Goal: Transaction & Acquisition: Book appointment/travel/reservation

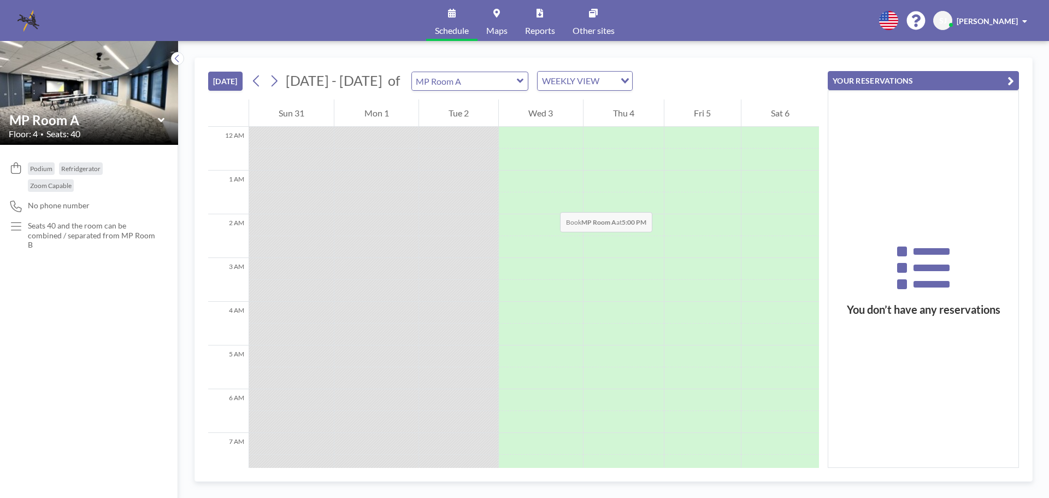
scroll to position [677, 0]
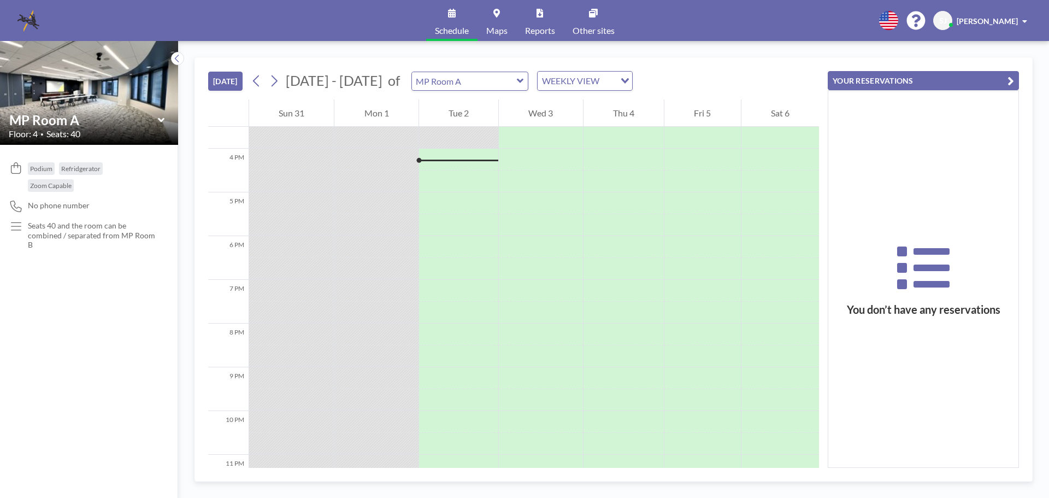
click at [161, 115] on icon at bounding box center [161, 120] width 7 height 11
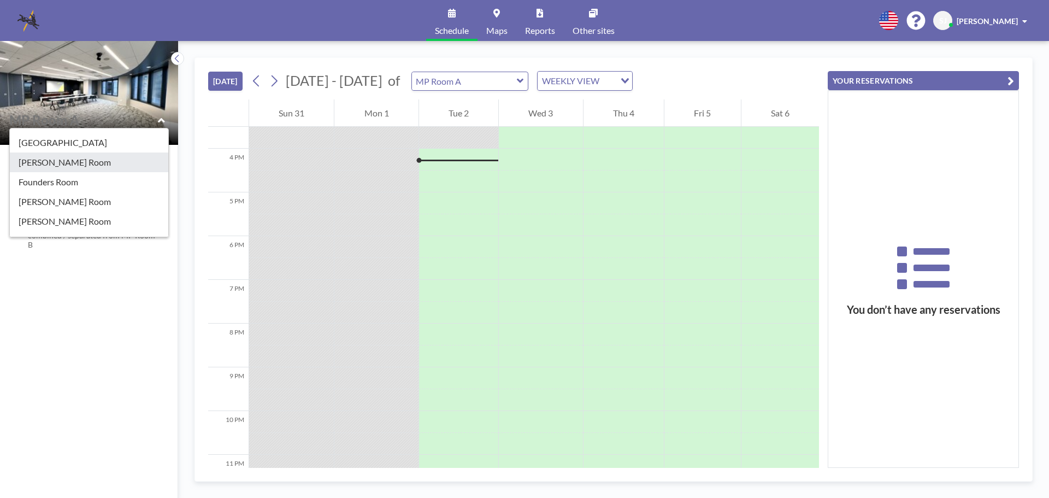
scroll to position [109, 0]
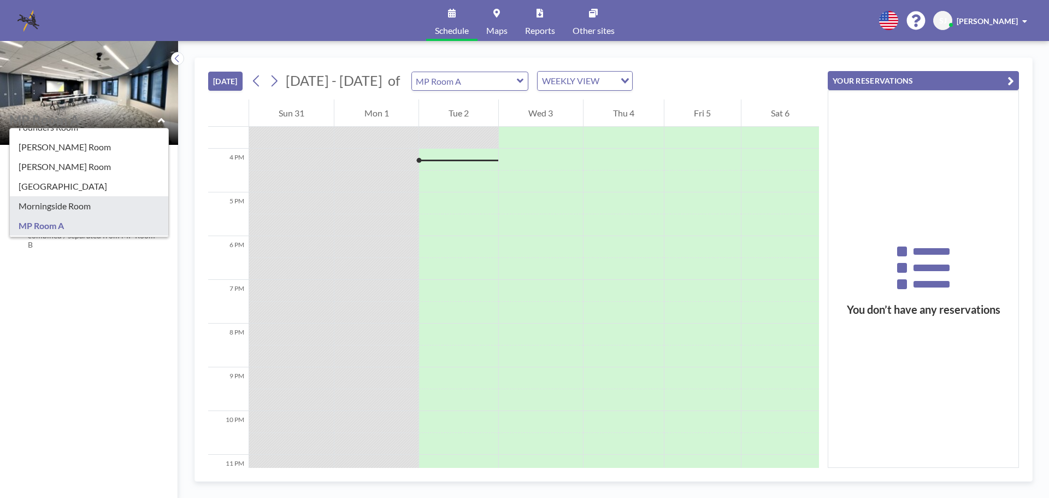
type input "Morningside Room"
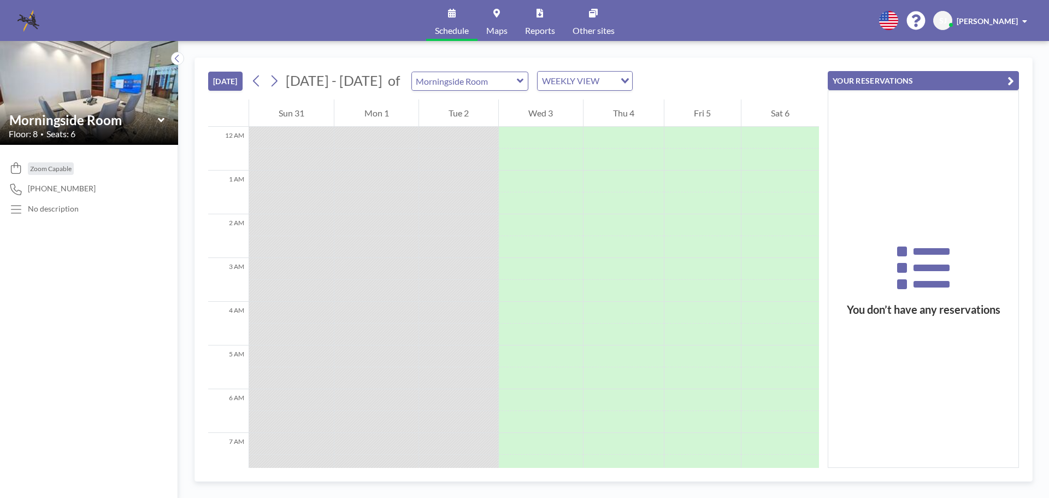
scroll to position [677, 0]
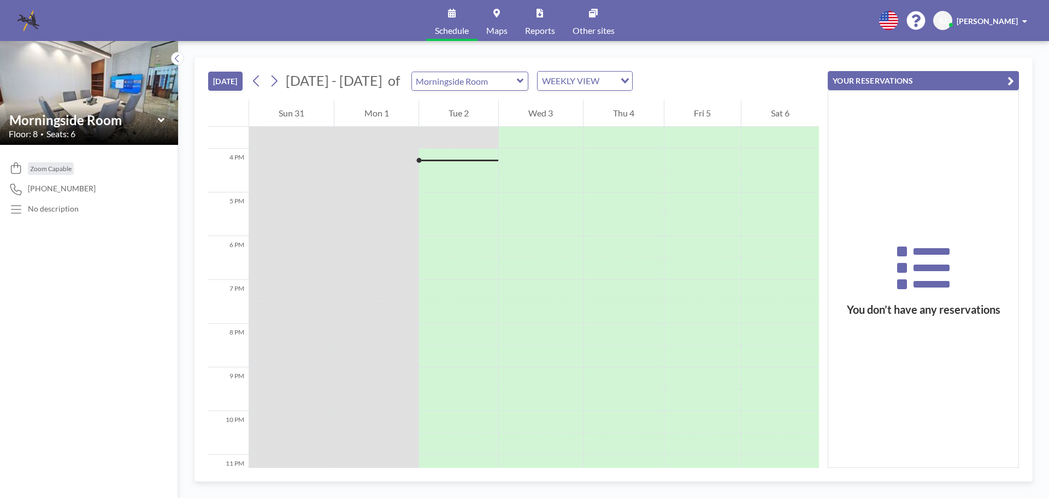
click at [159, 117] on icon at bounding box center [161, 120] width 7 height 11
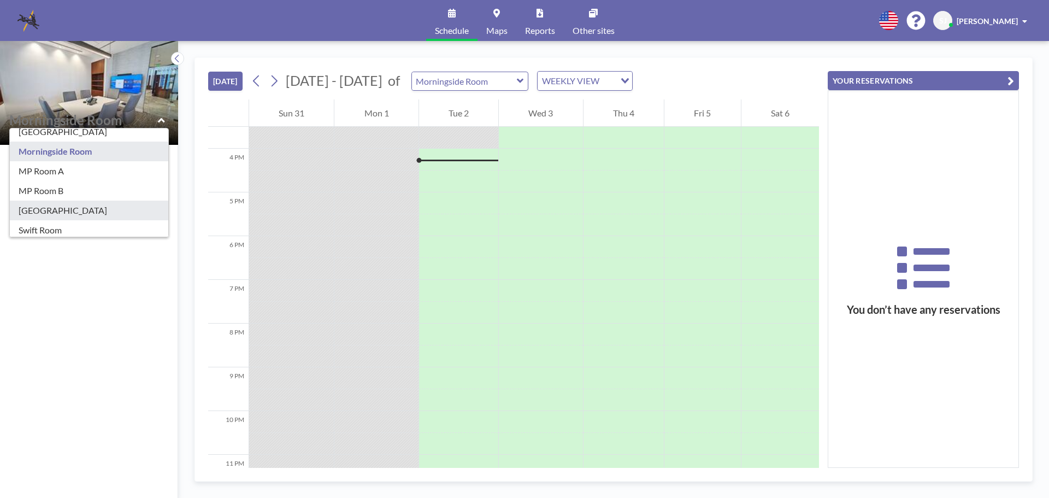
scroll to position [192, 0]
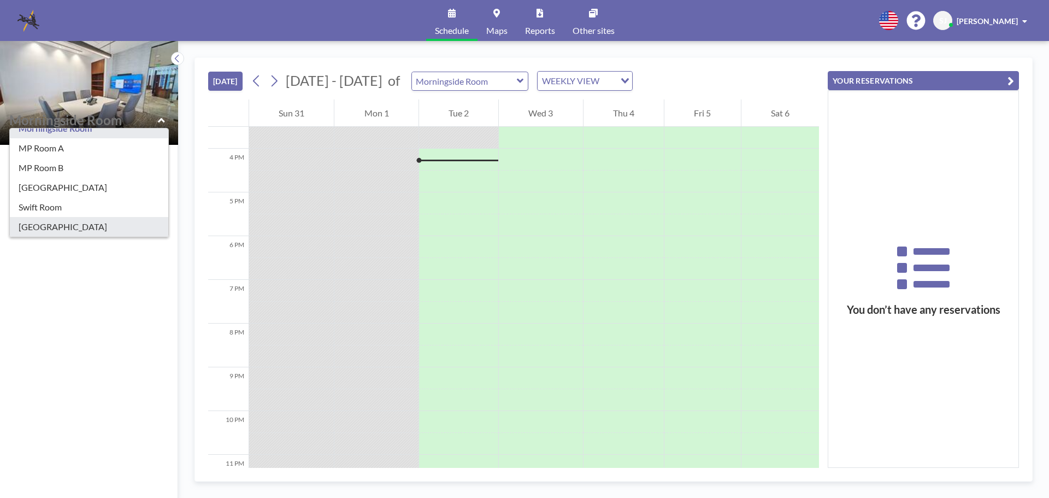
type input "[GEOGRAPHIC_DATA]"
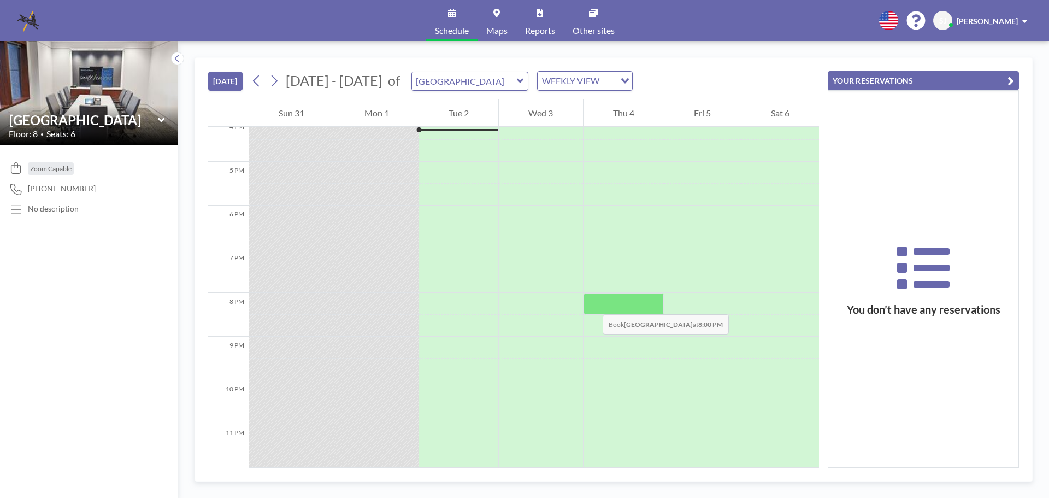
scroll to position [550, 0]
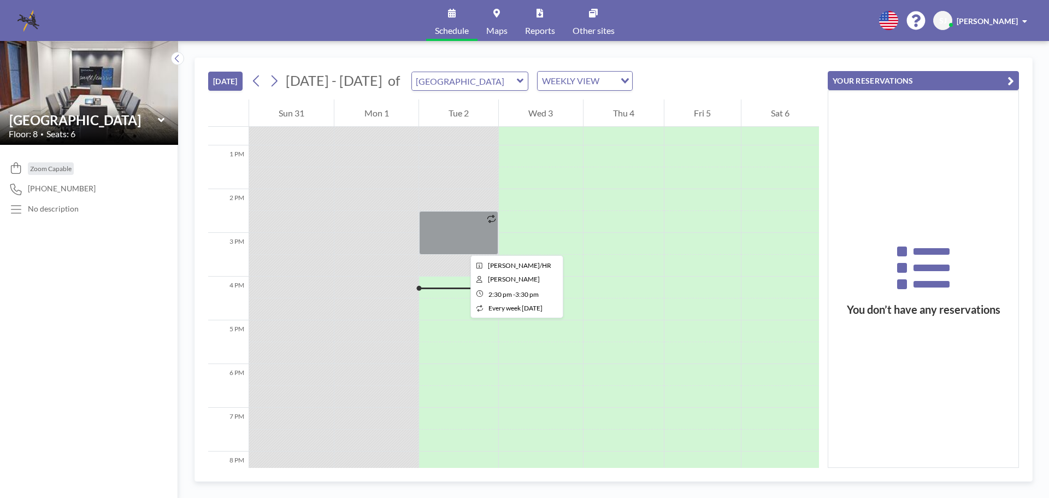
click at [462, 245] on div at bounding box center [458, 233] width 79 height 44
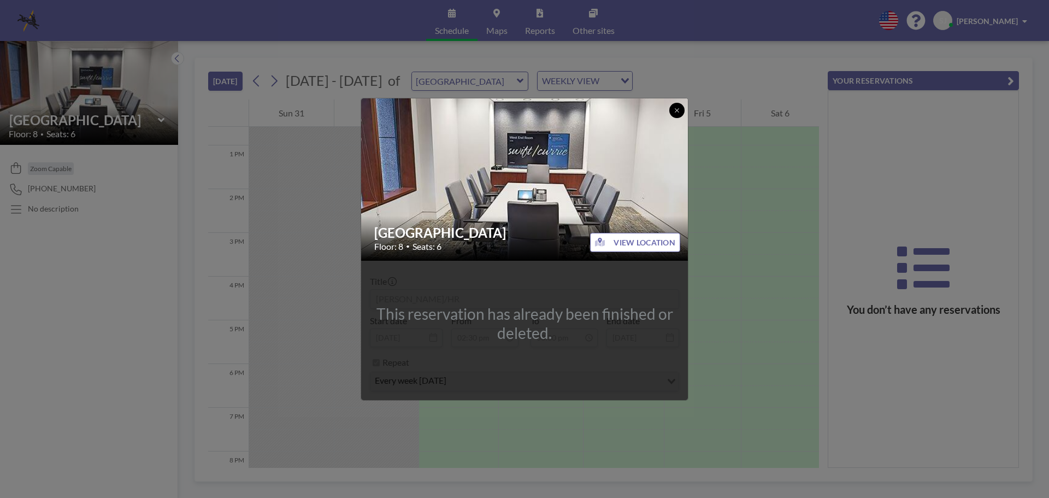
click at [680, 109] on icon at bounding box center [676, 110] width 7 height 7
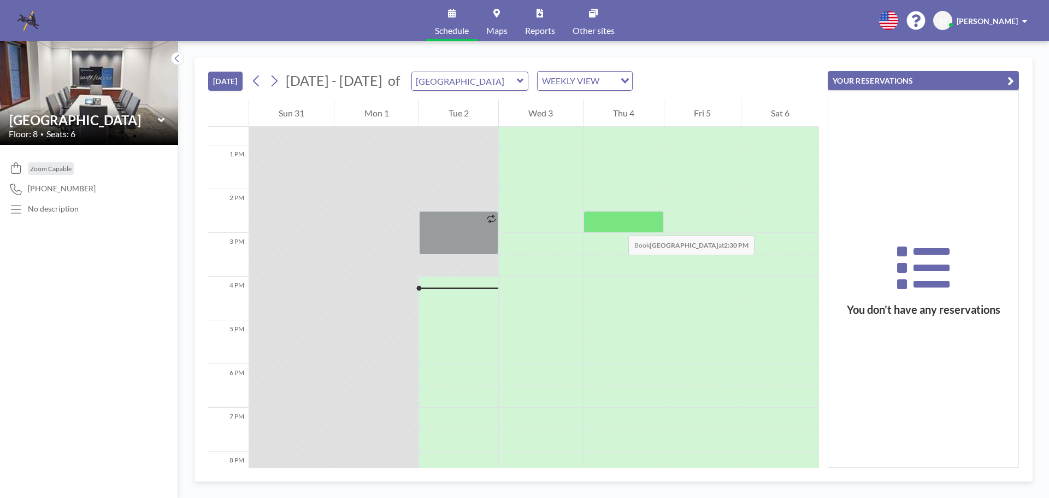
click at [617, 224] on div at bounding box center [623, 222] width 80 height 22
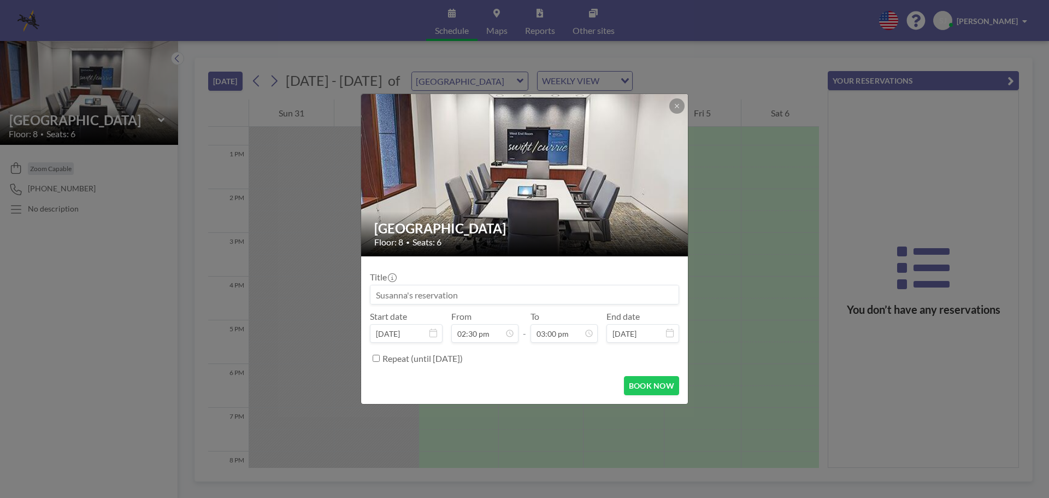
click at [617, 224] on h2 "[GEOGRAPHIC_DATA]" at bounding box center [525, 228] width 302 height 16
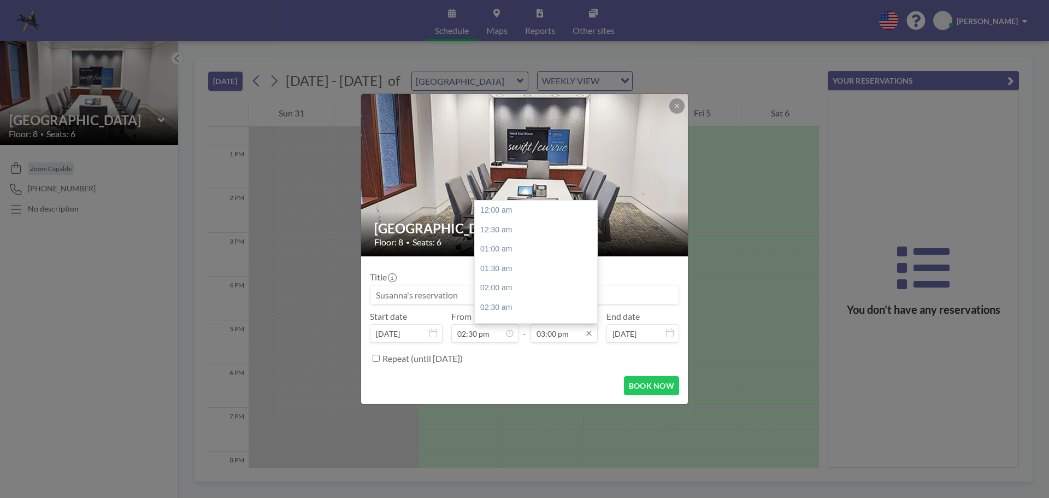
scroll to position [583, 0]
click at [560, 334] on input "03:00 pm" at bounding box center [563, 333] width 67 height 19
click at [503, 231] on div "03:30 pm" at bounding box center [539, 230] width 128 height 20
type input "03:30 pm"
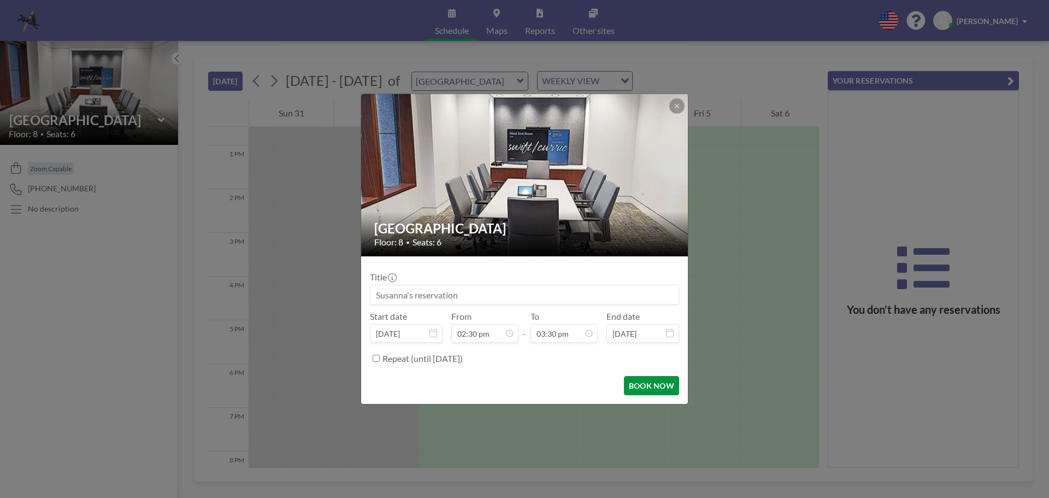
scroll to position [0, 0]
click at [658, 386] on button "BOOK NOW" at bounding box center [651, 385] width 55 height 19
